Goal: Transaction & Acquisition: Purchase product/service

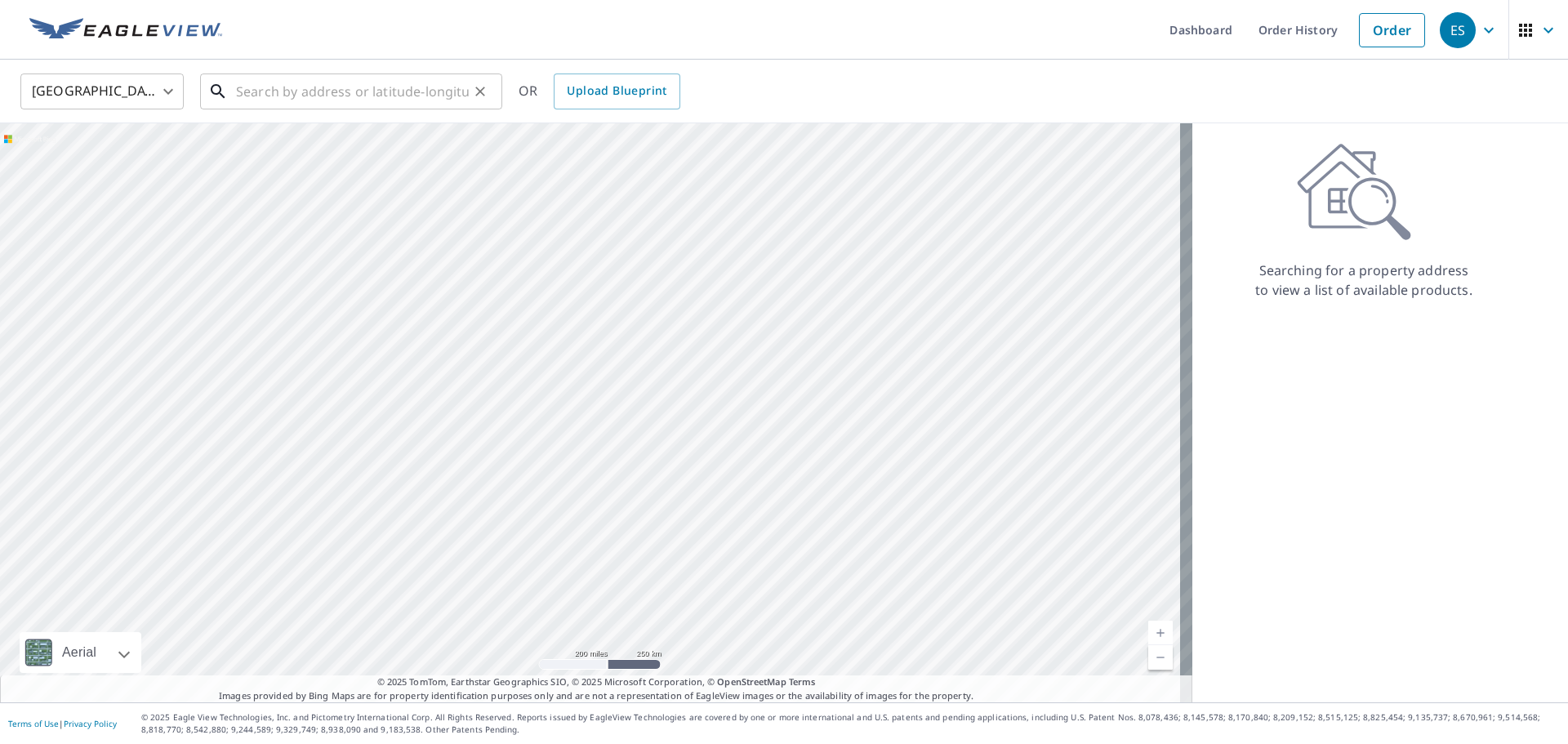
click at [415, 90] on input "text" at bounding box center [352, 91] width 233 height 46
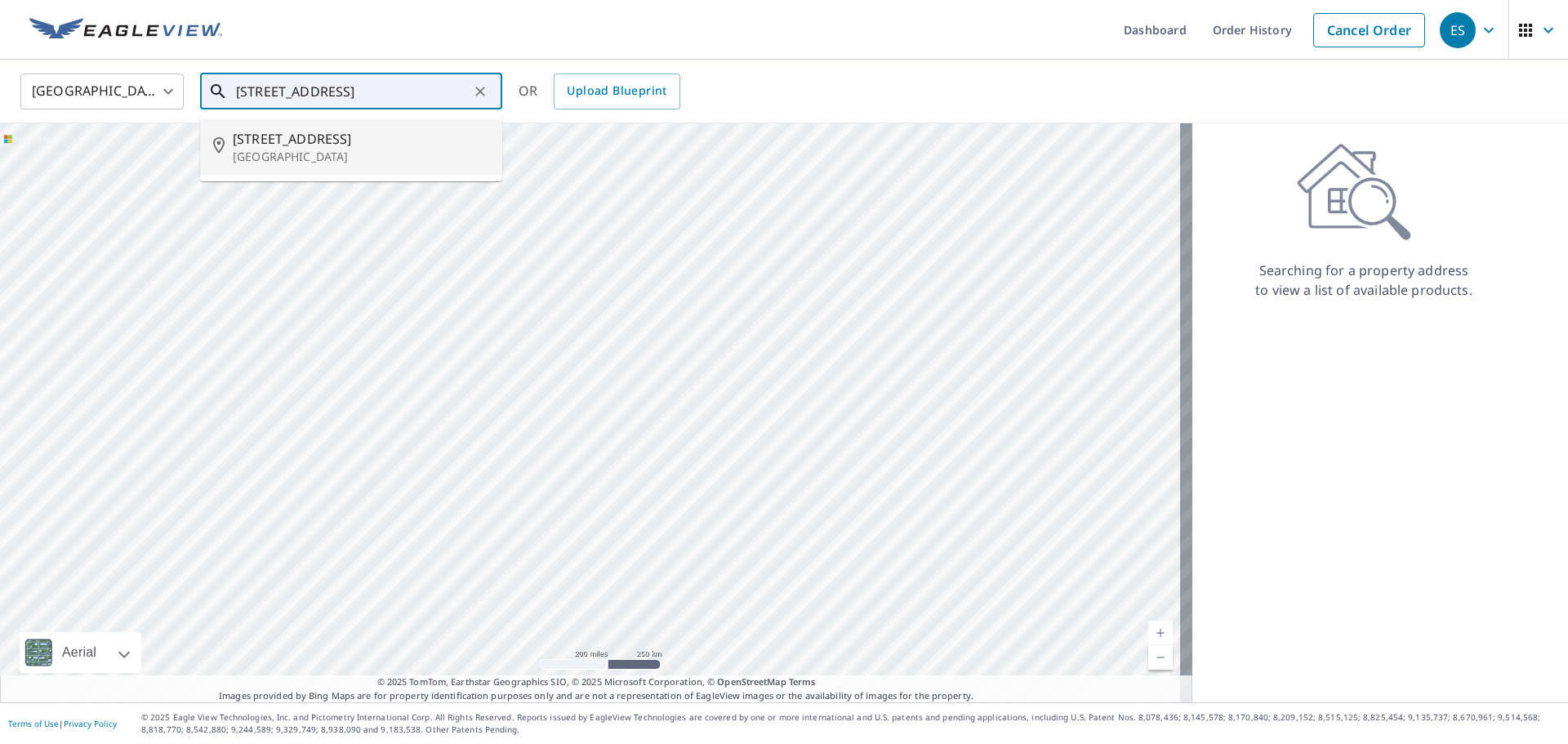
click at [338, 140] on span "[STREET_ADDRESS]" at bounding box center [361, 139] width 256 height 20
type input "[STREET_ADDRESS]"
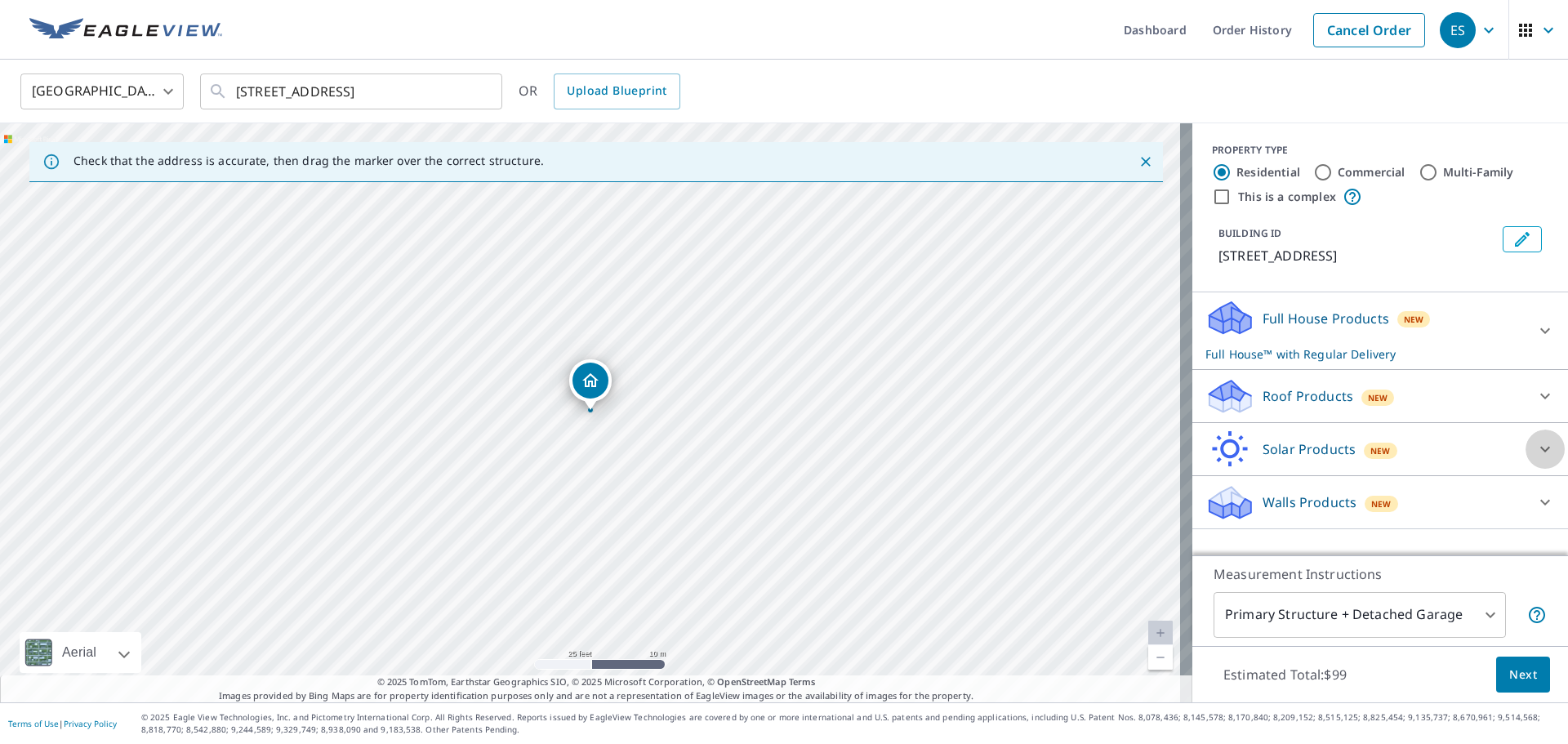
click at [1526, 450] on div at bounding box center [1545, 449] width 39 height 39
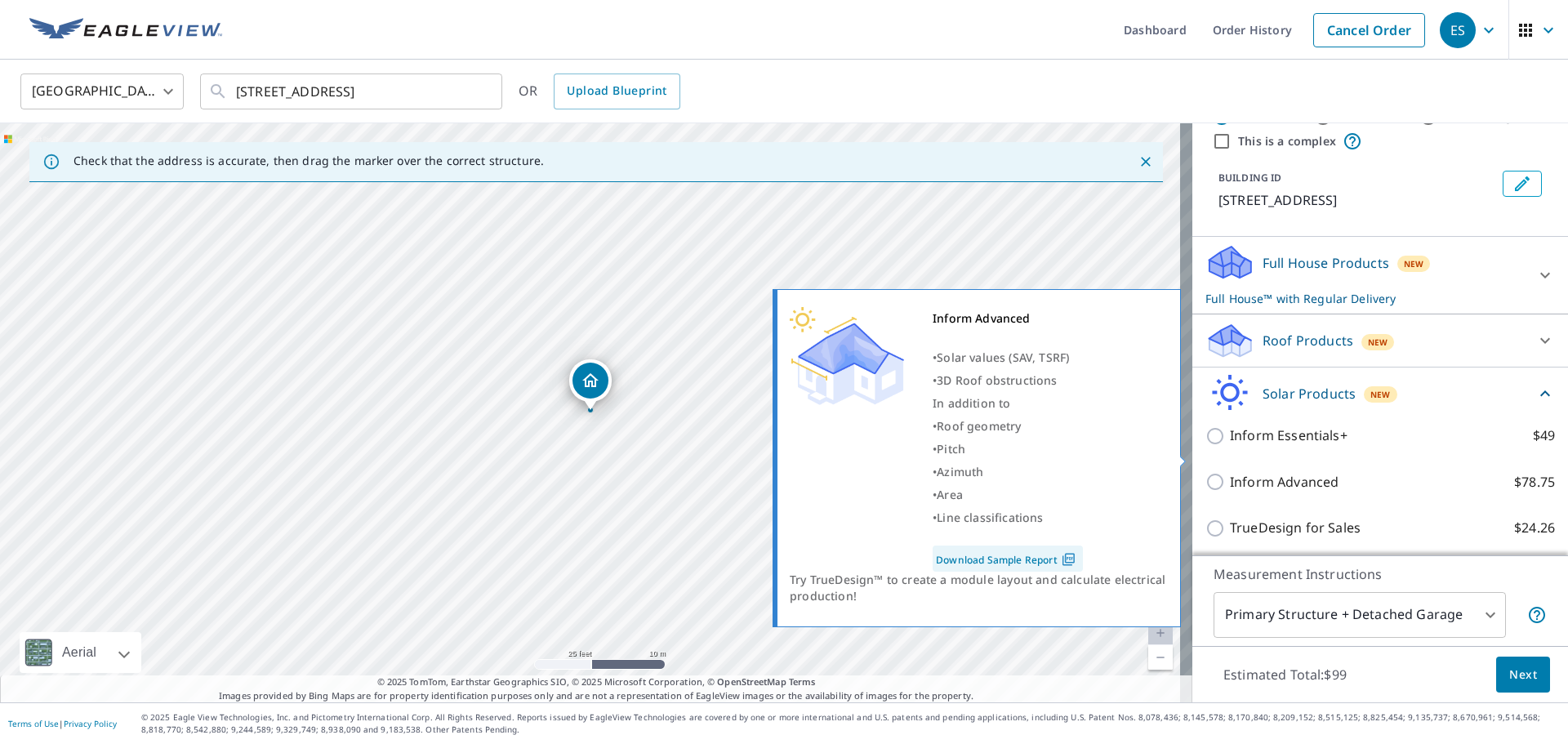
scroll to position [81, 0]
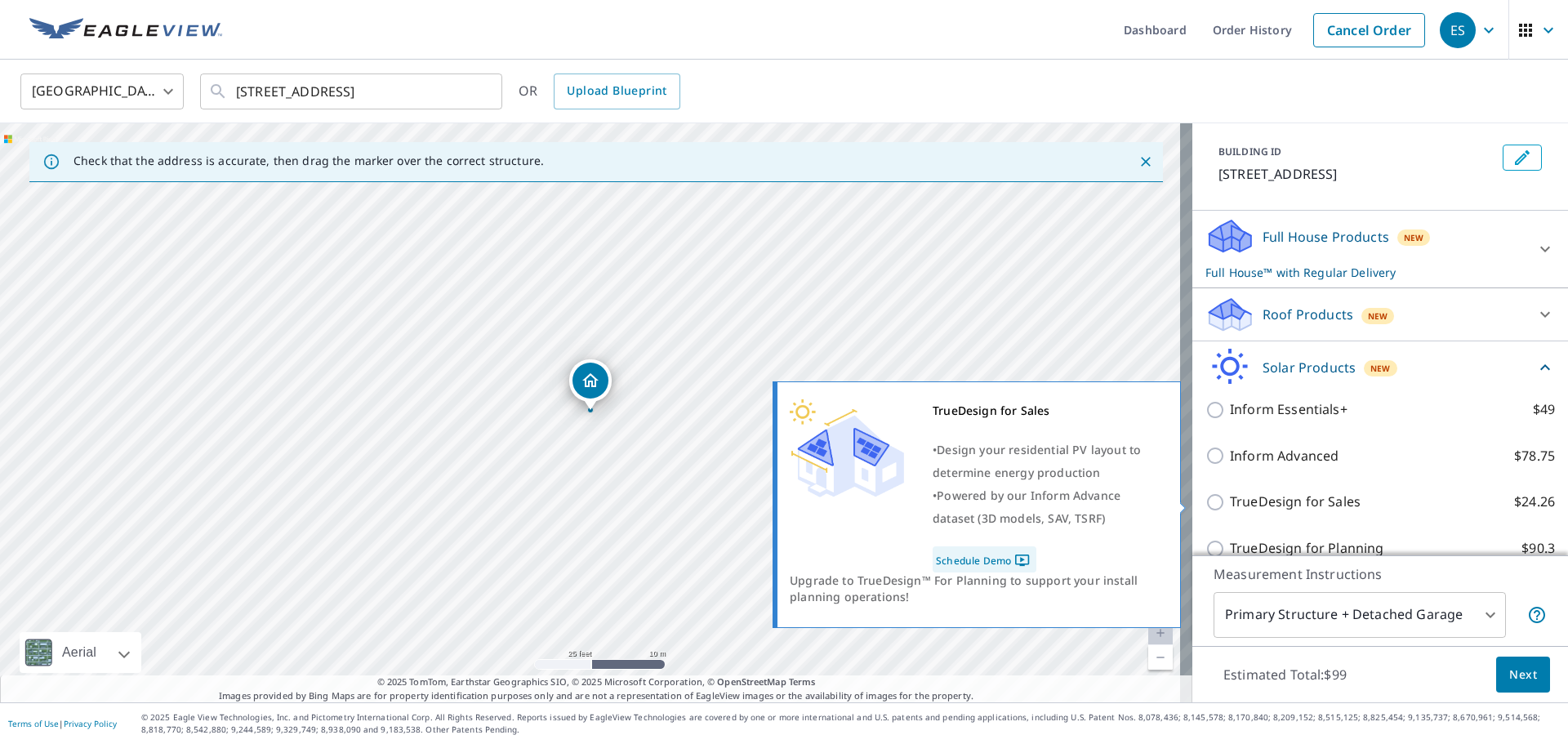
click at [1207, 505] on input "TrueDesign for Sales $24.26" at bounding box center [1217, 501] width 24 height 20
checkbox input "true"
checkbox input "false"
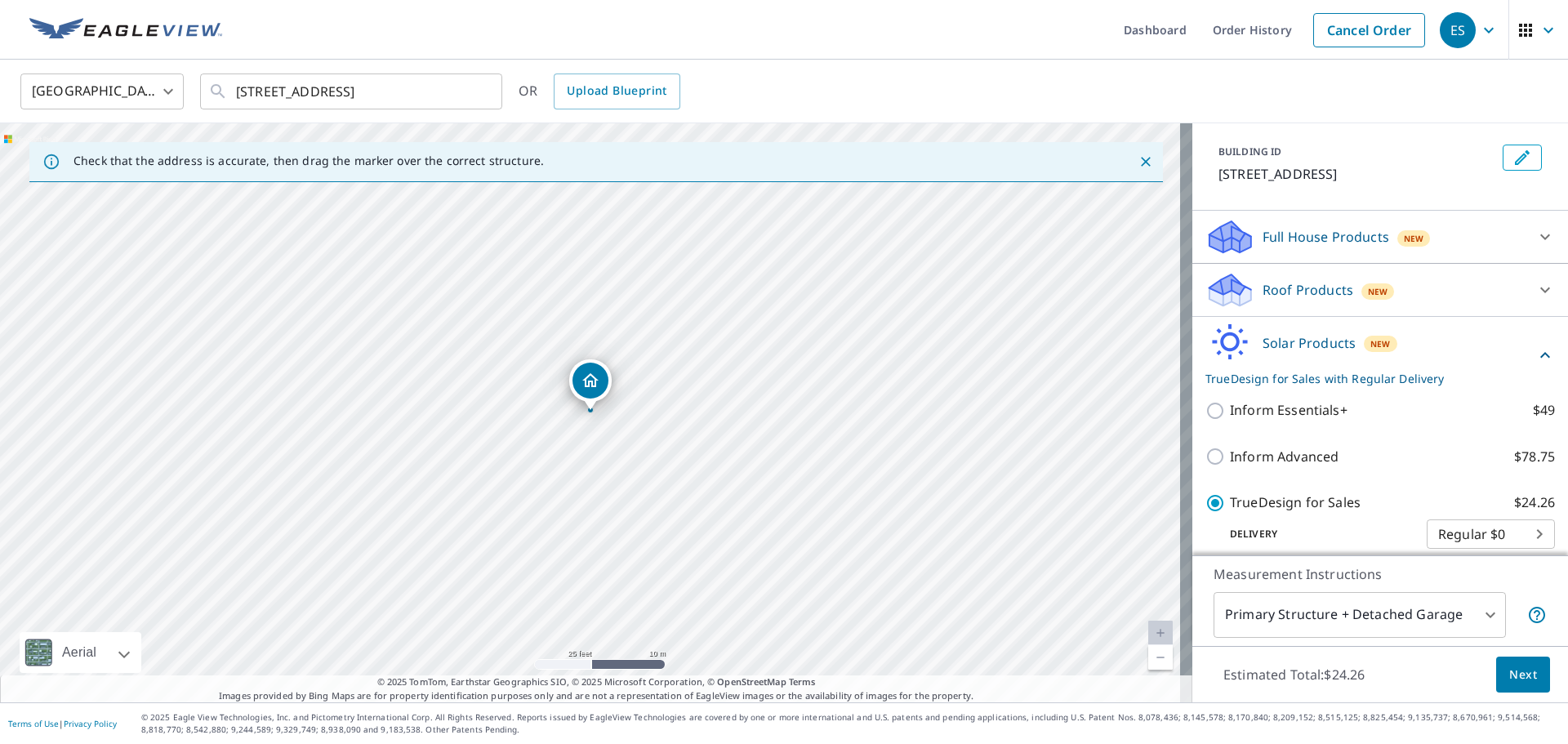
click at [1509, 666] on span "Next" at bounding box center [1523, 675] width 28 height 21
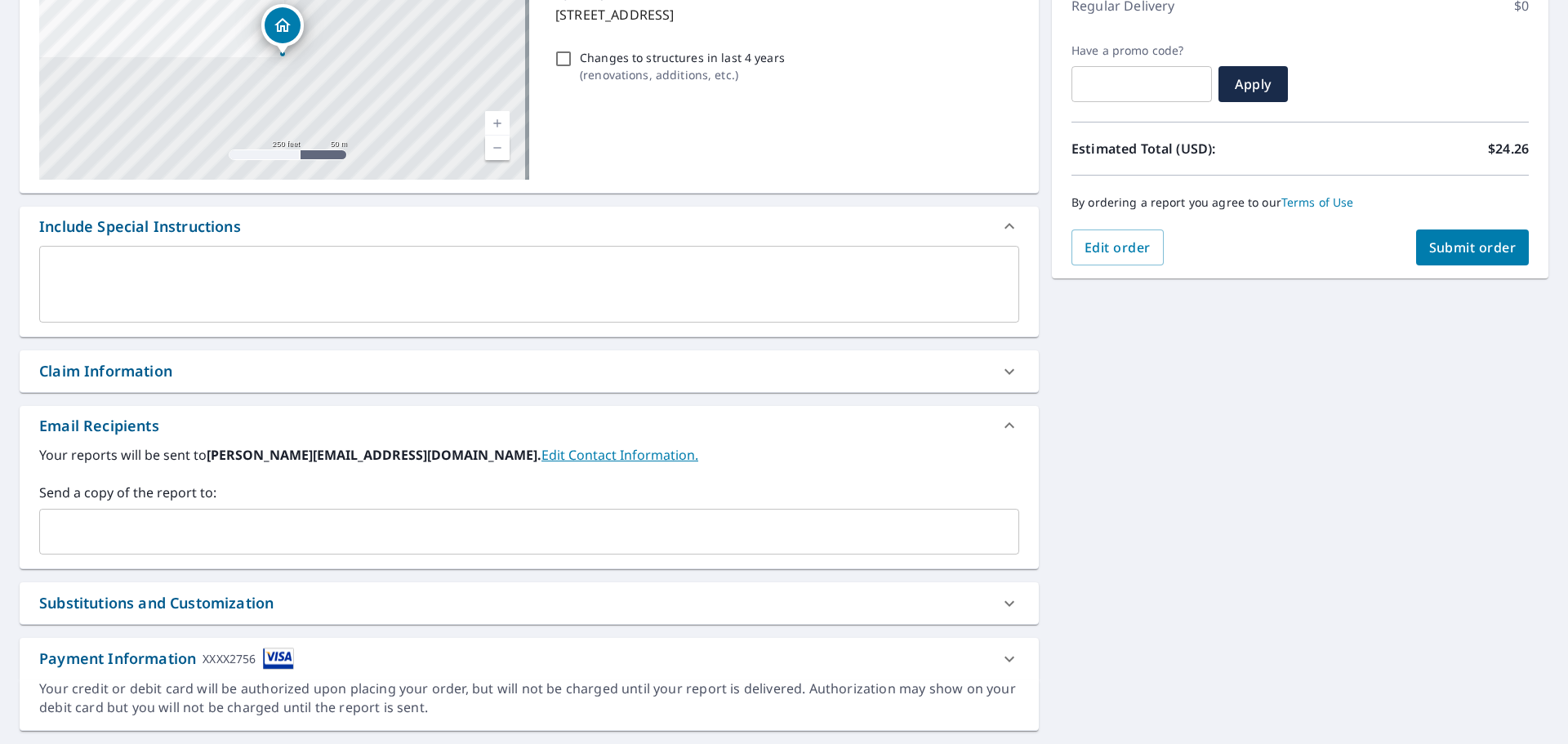
scroll to position [245, 0]
click at [120, 533] on input "text" at bounding box center [517, 529] width 941 height 31
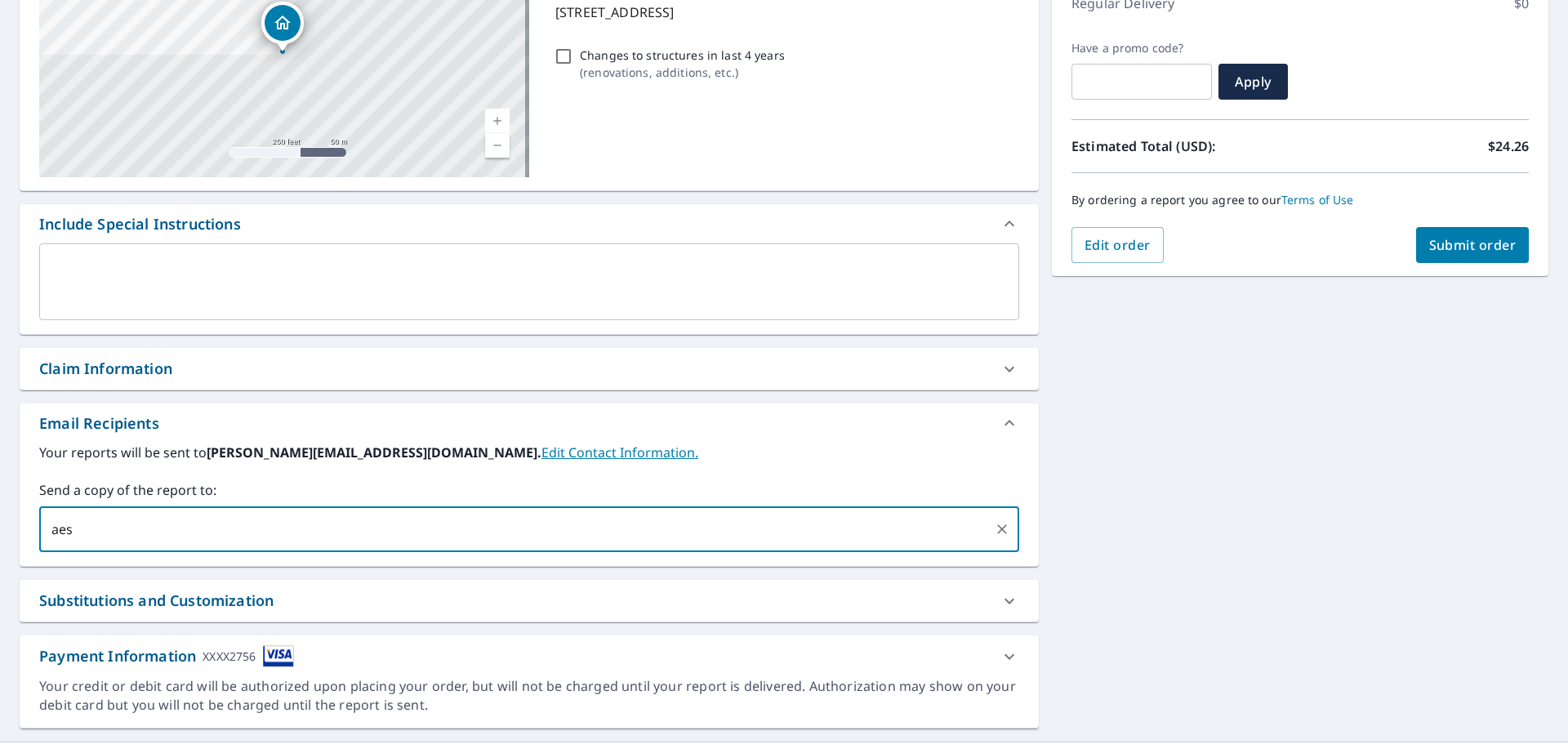
type input "[EMAIL_ADDRESS][DOMAIN_NAME]"
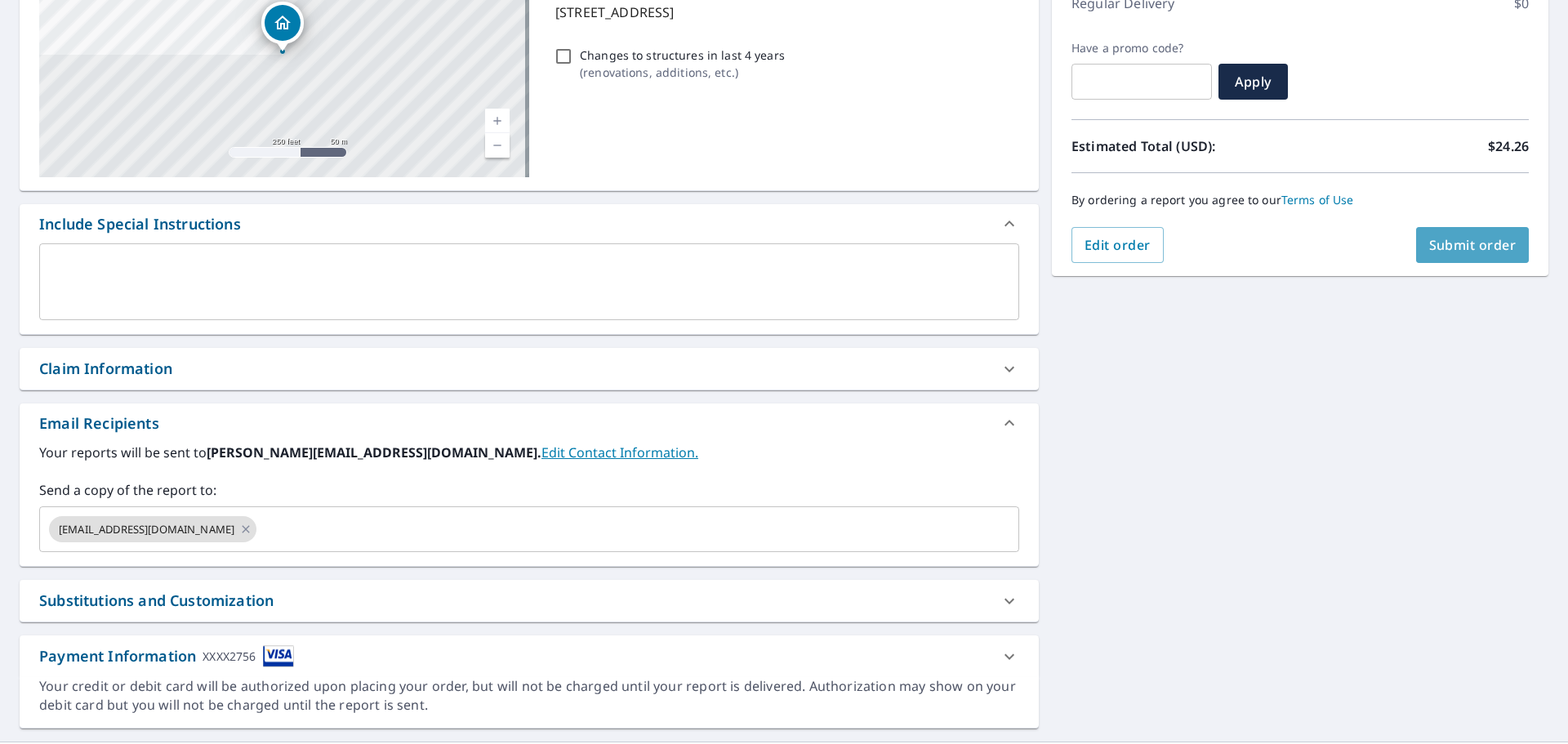
click at [1448, 243] on span "Submit order" at bounding box center [1473, 244] width 87 height 18
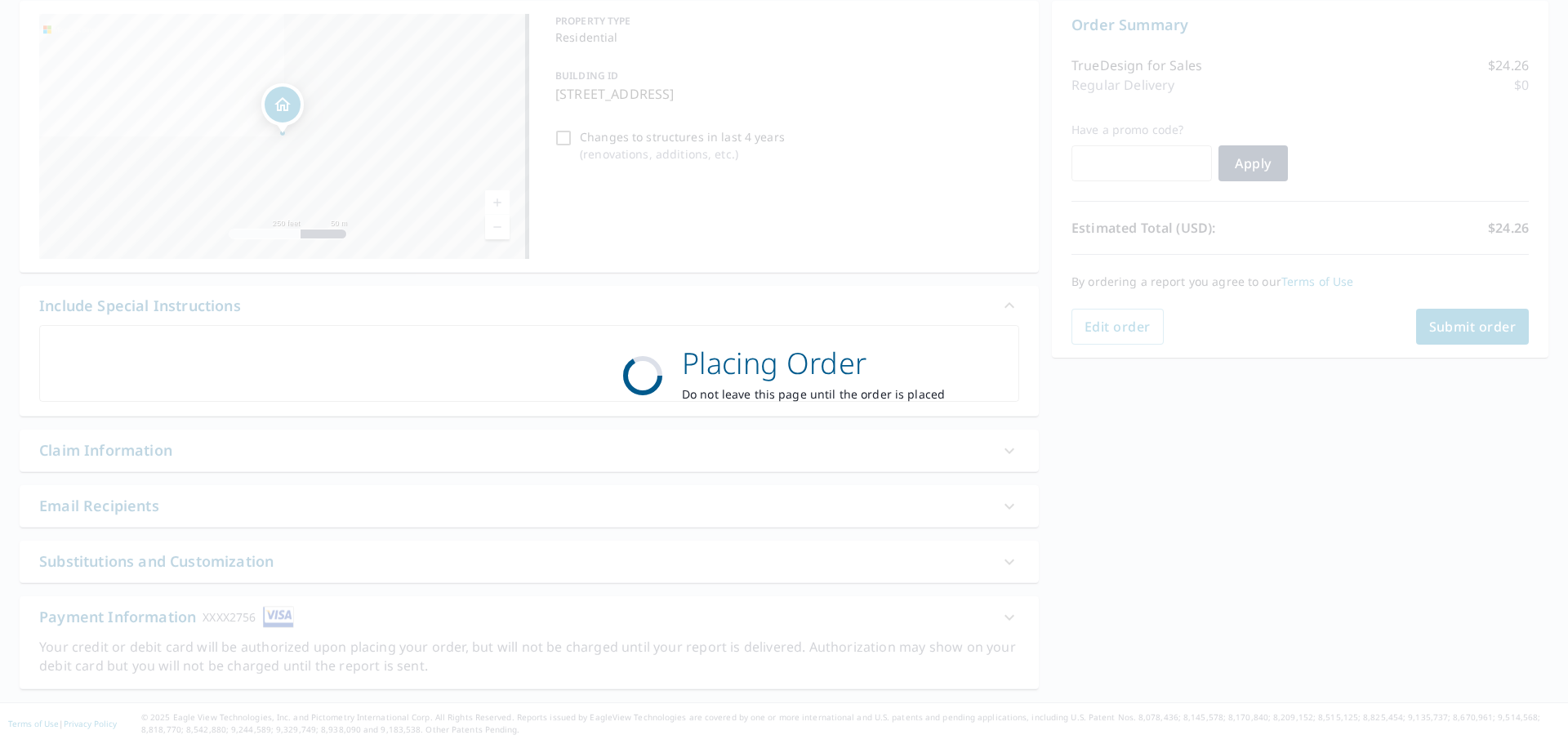
scroll to position [164, 0]
